Goal: Find contact information: Find contact information

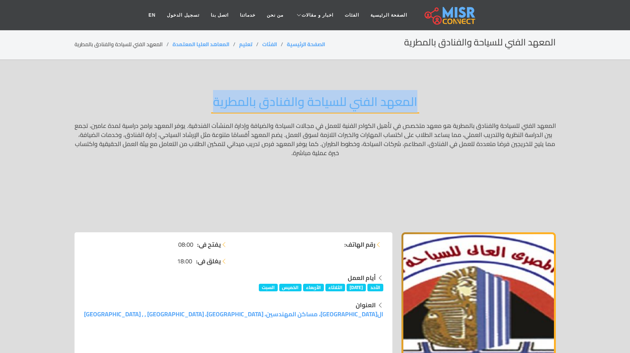
drag, startPoint x: 409, startPoint y: 104, endPoint x: 209, endPoint y: 104, distance: 200.6
click at [209, 104] on div "المعهد الفني للسياحة والفنادق بالمطرية" at bounding box center [315, 157] width 481 height 149
copy h2 "المعهد الفني للسياحة والفنادق بالمطرية"
click at [380, 17] on link "الصفحة الرئيسية" at bounding box center [389, 15] width 48 height 14
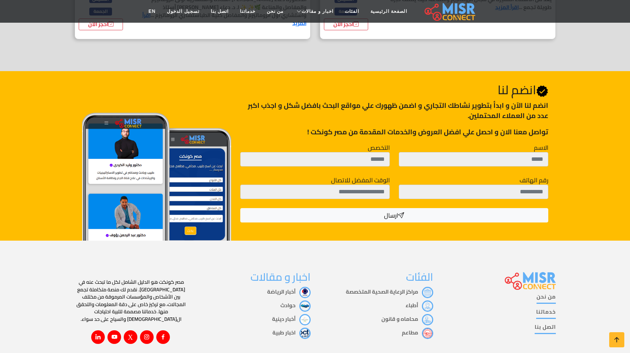
scroll to position [1179, 0]
click at [548, 323] on link "اتصل بنا" at bounding box center [545, 328] width 21 height 11
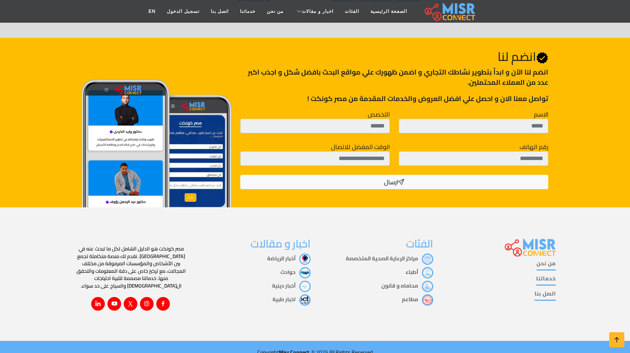
scroll to position [263, 0]
